Goal: Communication & Community: Answer question/provide support

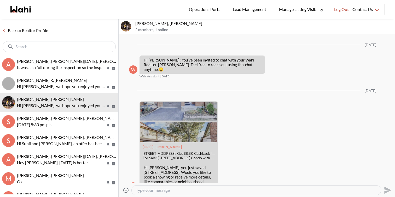
scroll to position [292, 0]
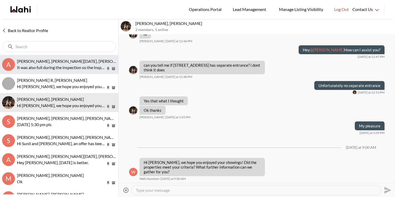
click at [41, 58] on button "A Anwar Abamecha, Esma Dano, Ewelina, Behnam, Faraz It was also full during the…" at bounding box center [59, 64] width 118 height 19
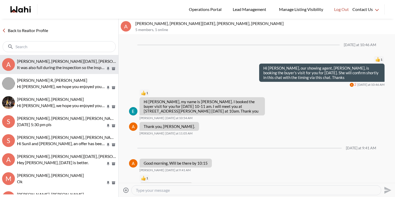
scroll to position [99, 0]
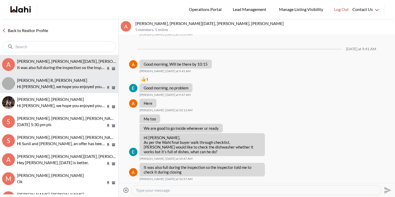
click at [42, 88] on p "Hi Cris, we hope you enjoyed your showings! Did the properties meet your criter…" at bounding box center [61, 87] width 89 height 6
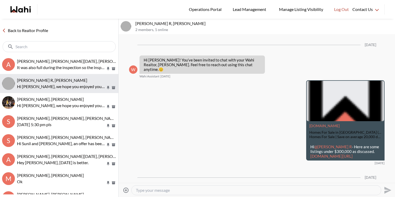
scroll to position [293, 0]
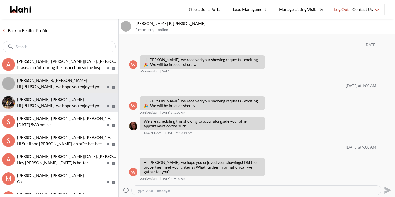
click at [44, 106] on p "Hi Aleandro, we hope you enjoyed your showings! Did the properties meet your cr…" at bounding box center [61, 106] width 89 height 6
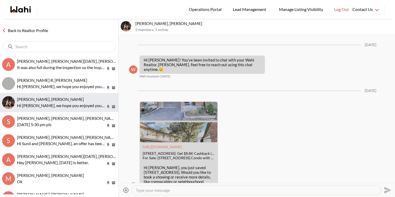
scroll to position [292, 0]
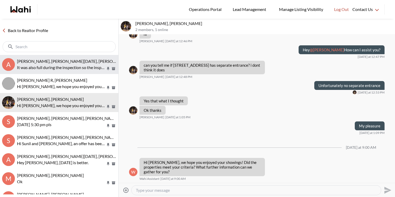
click at [61, 60] on span "[PERSON_NAME], [PERSON_NAME][DATE], [PERSON_NAME], [PERSON_NAME]" at bounding box center [91, 61] width 148 height 5
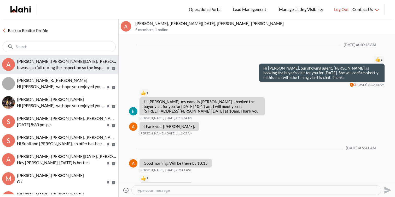
scroll to position [99, 0]
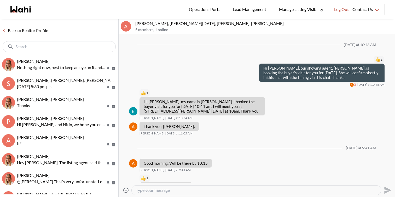
scroll to position [120, 0]
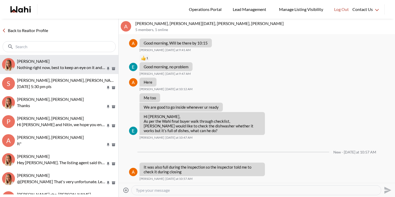
click at [68, 59] on div "[PERSON_NAME]" at bounding box center [66, 61] width 99 height 5
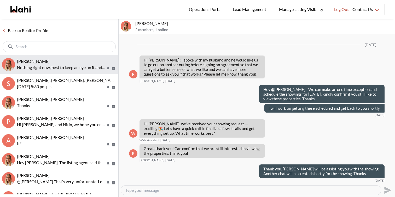
scroll to position [670, 0]
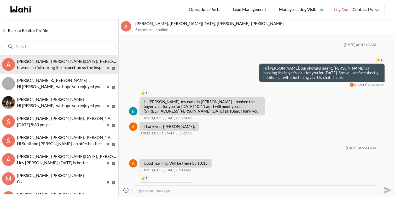
scroll to position [99, 0]
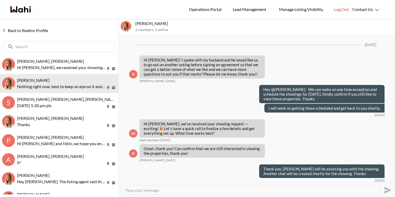
scroll to position [670, 0]
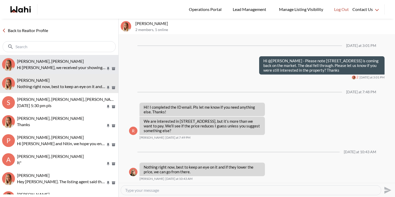
click at [50, 67] on p "Hi Sourav, we received your showing requests - exciting 🎉 . We will be in touch…" at bounding box center [61, 67] width 89 height 6
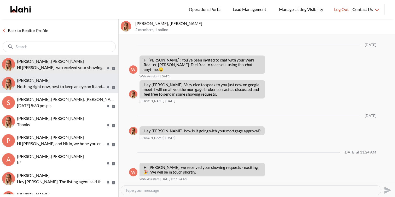
click at [61, 90] on button "Ritu Gill, Michelle Nothing right now, best to keep an eye on it and if they lo…" at bounding box center [59, 83] width 118 height 19
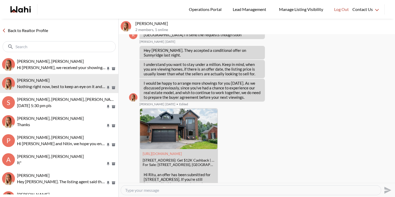
scroll to position [3309, 0]
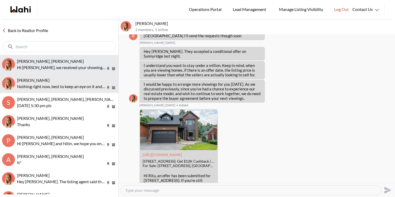
click at [83, 71] on button "Sourav Singh, Michelle Hi Sourav, we received your showing requests - exciting …" at bounding box center [59, 64] width 118 height 19
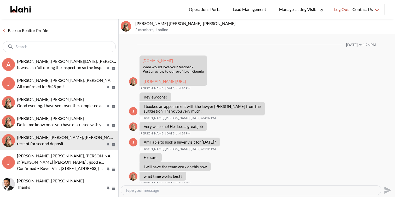
scroll to position [385, 0]
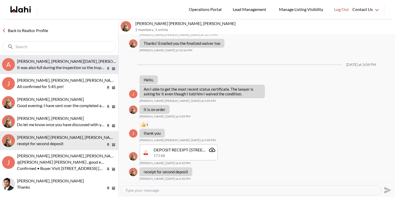
click at [72, 62] on span "[PERSON_NAME], [PERSON_NAME][DATE], [PERSON_NAME], [PERSON_NAME]" at bounding box center [91, 61] width 148 height 5
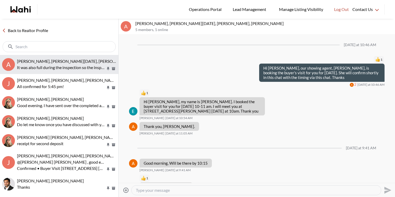
scroll to position [99, 0]
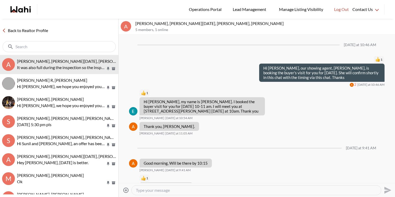
scroll to position [99, 0]
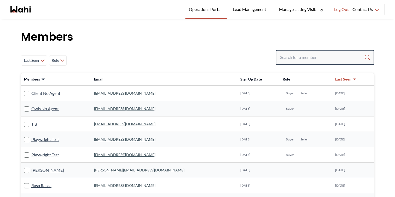
click at [285, 56] on input "Search input" at bounding box center [322, 57] width 84 height 9
type input "tarun"
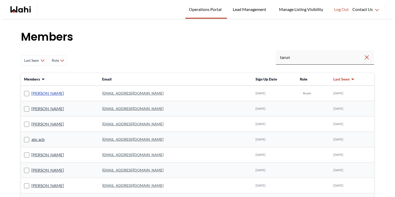
click at [47, 92] on link "Tarun Verma" at bounding box center [47, 93] width 33 height 7
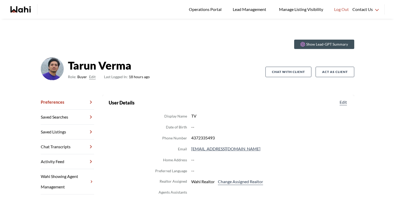
click at [72, 149] on link "Chat Transcripts" at bounding box center [67, 147] width 53 height 15
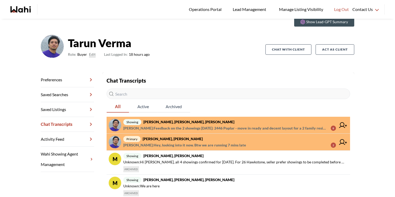
scroll to position [24, 0]
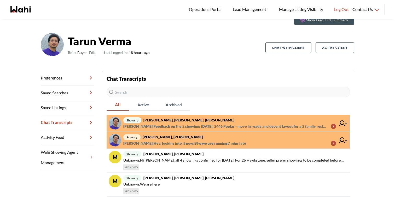
click at [224, 142] on span "Alicia Malette : Hey, looking into it now. Btw we are running 7 mins late" at bounding box center [184, 143] width 123 height 6
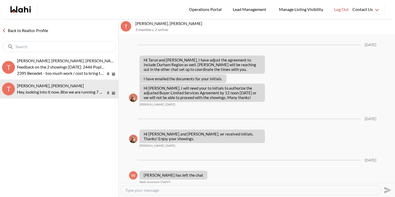
scroll to position [603, 0]
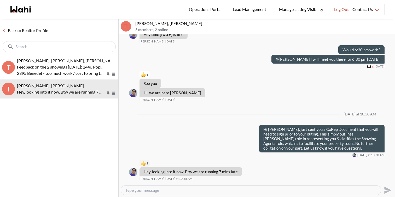
click at [169, 192] on textarea "Type your message" at bounding box center [250, 190] width 251 height 5
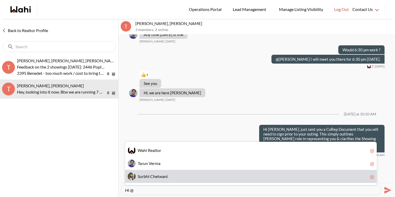
click at [162, 179] on div "S u r b h i C h e t w a n i @" at bounding box center [250, 176] width 251 height 13
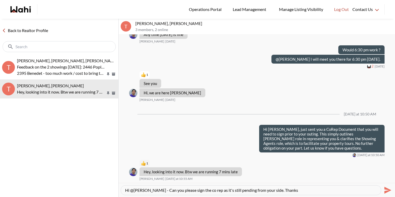
type textarea "Hi @[PERSON_NAME] - Can you please sign the co rep as it's still pending from y…"
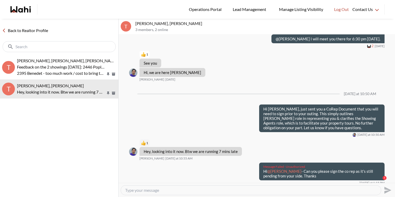
drag, startPoint x: 318, startPoint y: 179, endPoint x: 263, endPoint y: 173, distance: 55.4
click at [263, 173] on div "Message Failed · Unauthorized Hi @Surbhi Chetwani - Can you please sign the co …" at bounding box center [321, 172] width 125 height 18
copy p "Hi @Surbhi Chetwani - Can you please sign the co rep as it's still pending from…"
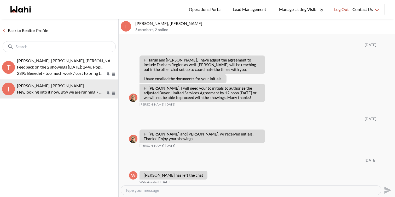
scroll to position [603, 0]
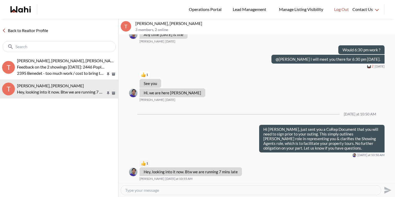
click at [180, 193] on div at bounding box center [251, 190] width 260 height 9
click at [180, 191] on textarea "Type your message" at bounding box center [250, 190] width 251 height 5
paste textarea "Hi @[PERSON_NAME] - Can you please sign the co rep as it's still pending from y…"
type textarea "Hi @[PERSON_NAME] - Can you please sign the co rep as it's still pending from y…"
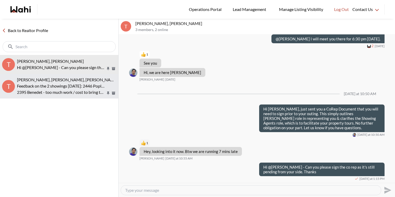
click at [56, 81] on span "[PERSON_NAME], [PERSON_NAME], [PERSON_NAME]" at bounding box center [67, 79] width 101 height 5
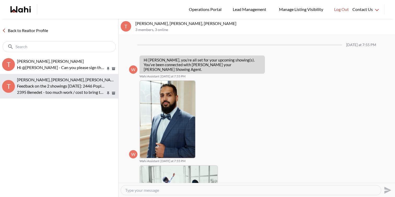
scroll to position [220, 0]
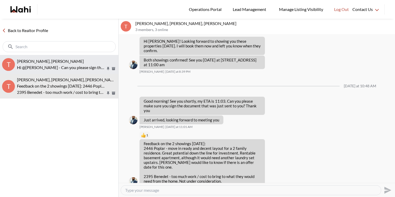
click at [54, 67] on p "Hi @Surbhi Chetwani - Can you please sign the co rep as it's still pending from…" at bounding box center [61, 67] width 89 height 6
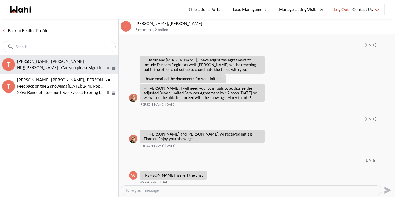
scroll to position [624, 0]
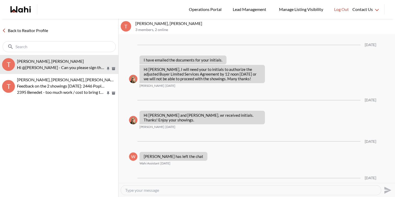
scroll to position [605, 0]
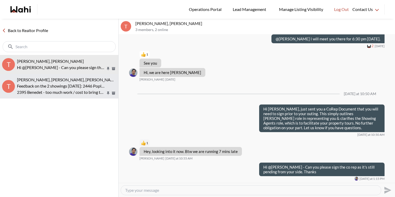
click at [85, 79] on div "[PERSON_NAME], [PERSON_NAME], [PERSON_NAME]" at bounding box center [66, 79] width 99 height 5
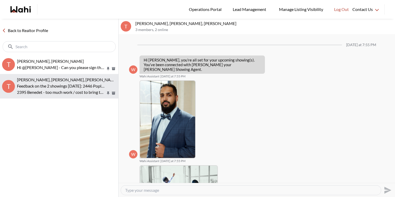
scroll to position [220, 0]
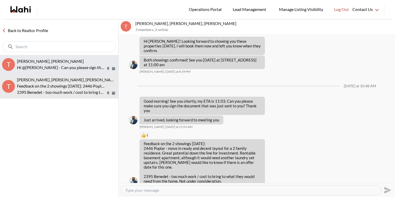
click at [86, 62] on div "[PERSON_NAME], [PERSON_NAME]" at bounding box center [66, 61] width 99 height 5
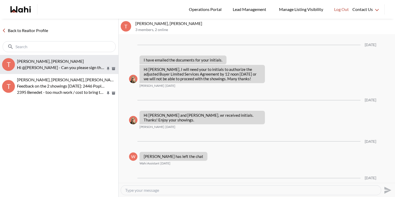
scroll to position [605, 0]
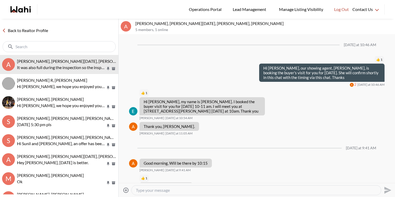
scroll to position [99, 0]
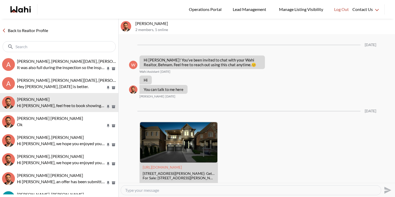
scroll to position [239, 0]
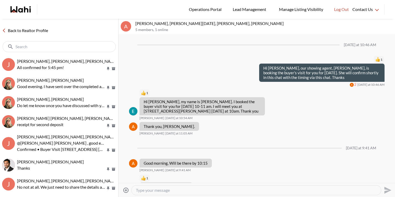
scroll to position [99, 0]
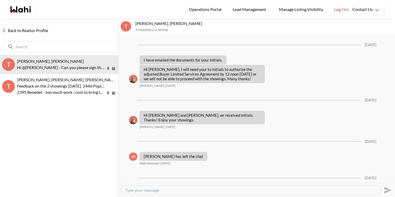
scroll to position [605, 0]
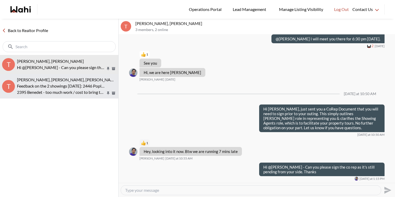
click at [63, 85] on p "Feedback on the 2 showings [DATE]: 2446 Poplar - move in ready and decent layou…" at bounding box center [61, 86] width 89 height 6
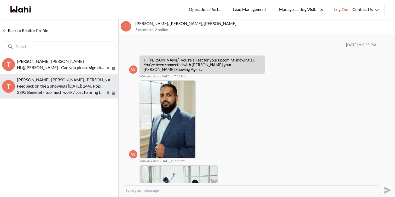
scroll to position [220, 0]
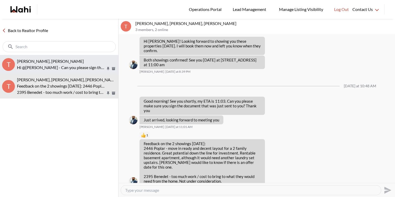
click at [74, 68] on p "Hi @Surbhi Chetwani - Can you please sign the co rep as it's still pending from…" at bounding box center [61, 67] width 89 height 6
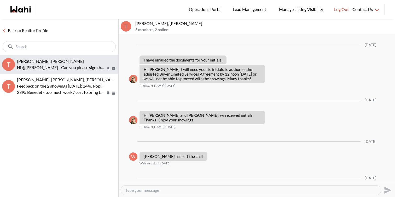
scroll to position [605, 0]
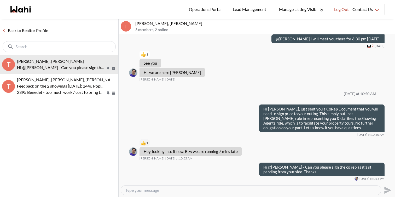
click at [146, 144] on span "1" at bounding box center [147, 143] width 2 height 4
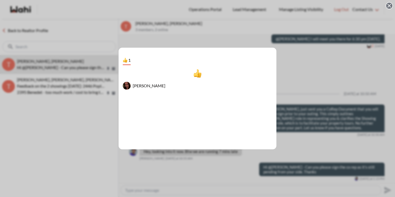
click at [325, 66] on div "1 Alicia Malette" at bounding box center [197, 98] width 395 height 197
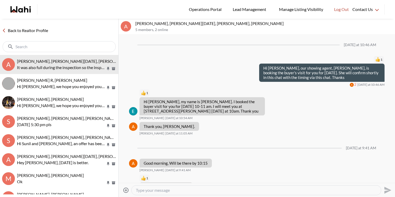
scroll to position [99, 0]
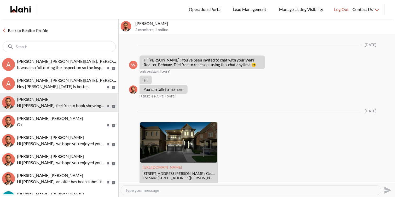
scroll to position [239, 0]
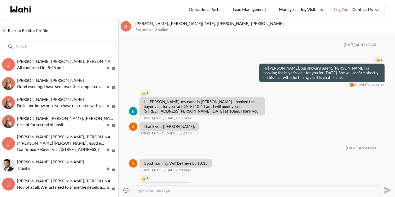
scroll to position [99, 0]
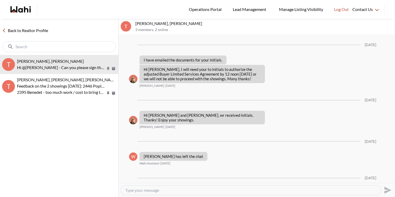
scroll to position [605, 0]
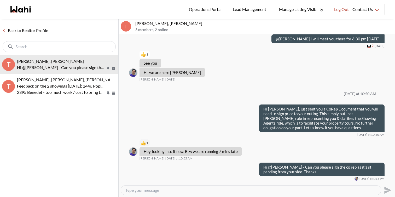
click at [215, 192] on textarea "Type your message" at bounding box center [250, 190] width 251 height 5
type textarea "?"
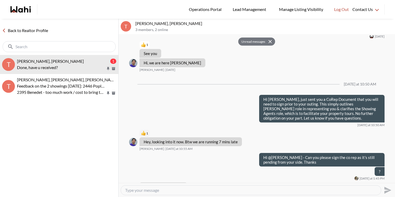
scroll to position [630, 0]
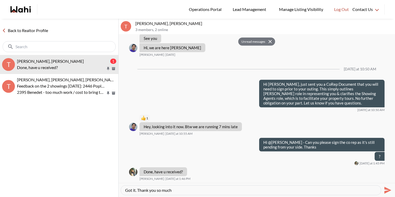
type textarea "Got it. Thank you so much"
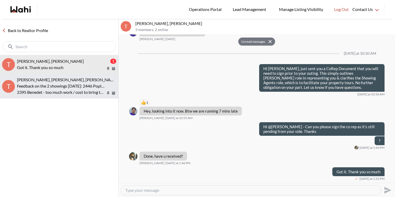
click at [81, 89] on p "Feedback on the 2 showings [DATE]: 2446 Poplar - move in ready and decent layou…" at bounding box center [61, 86] width 89 height 6
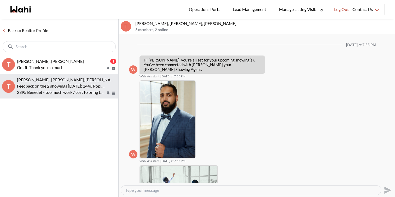
scroll to position [220, 0]
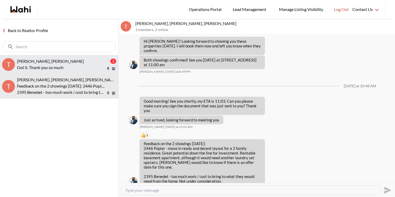
click at [82, 72] on button "T [PERSON_NAME][DEMOGRAPHIC_DATA], [PERSON_NAME] 1 Got it. Thank you so much" at bounding box center [59, 64] width 118 height 19
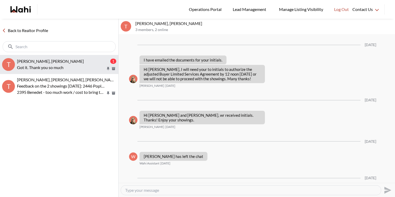
scroll to position [645, 0]
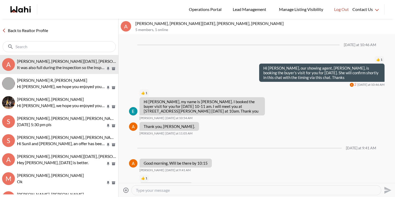
scroll to position [99, 0]
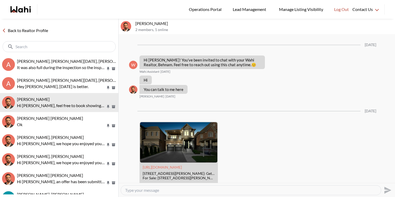
scroll to position [239, 0]
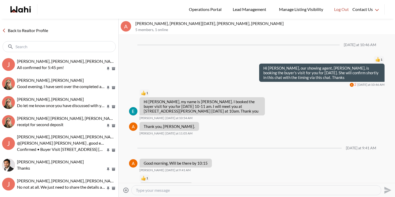
scroll to position [99, 0]
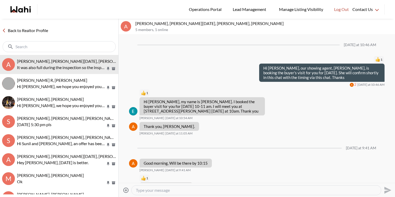
scroll to position [99, 0]
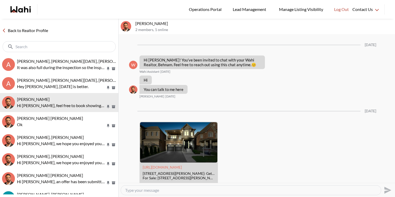
scroll to position [239, 0]
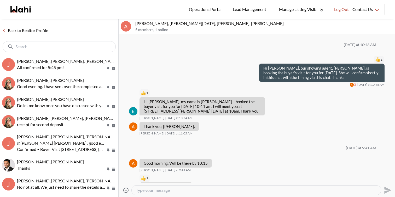
scroll to position [99, 0]
